Goal: Check status

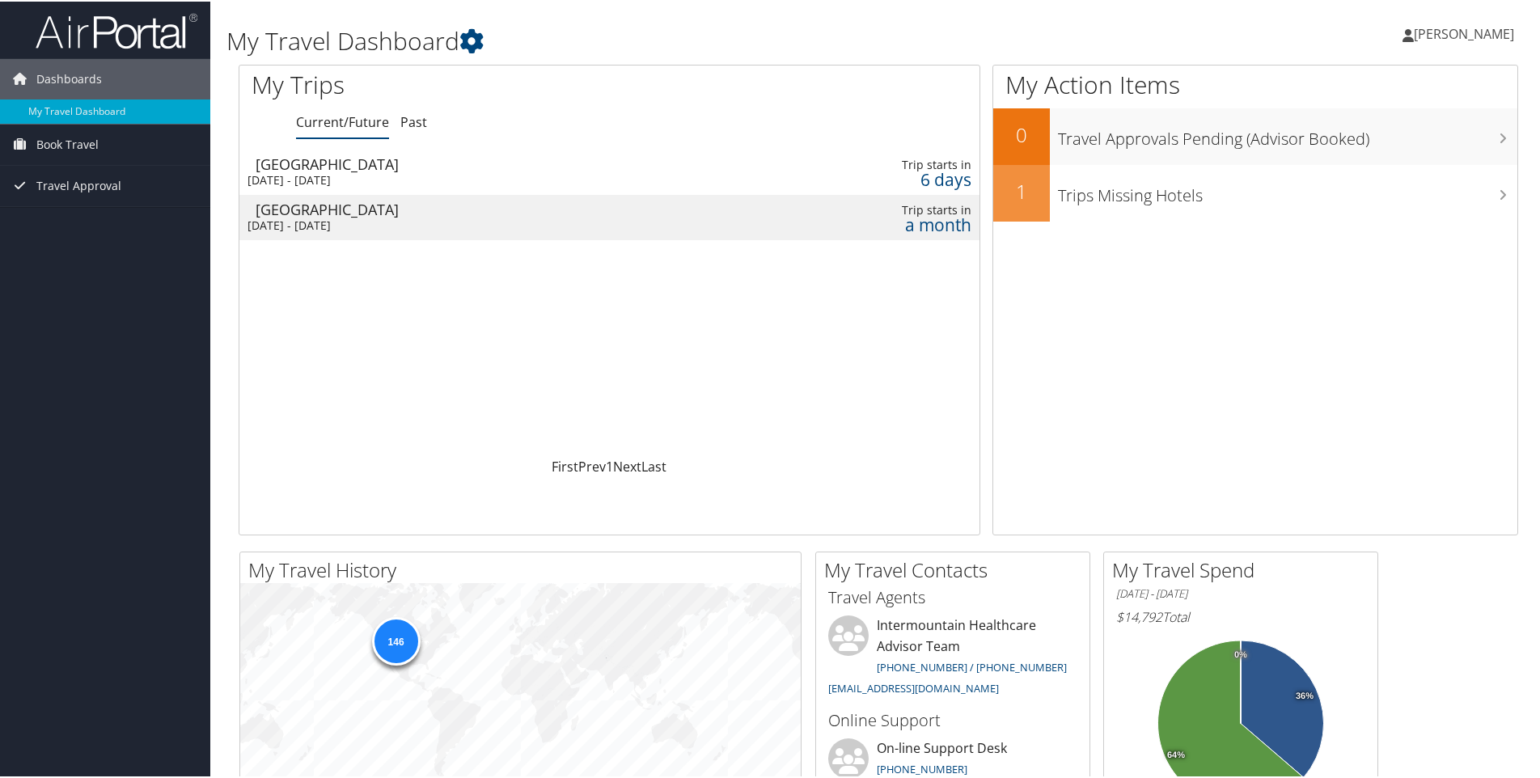
click at [301, 172] on div "[DATE] - [DATE]" at bounding box center [485, 179] width 474 height 15
click at [299, 213] on div "[GEOGRAPHIC_DATA]" at bounding box center [493, 208] width 474 height 15
